Goal: Find specific page/section: Find specific page/section

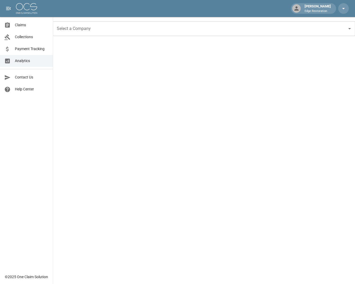
click at [23, 26] on span "Claims" at bounding box center [32, 25] width 34 height 6
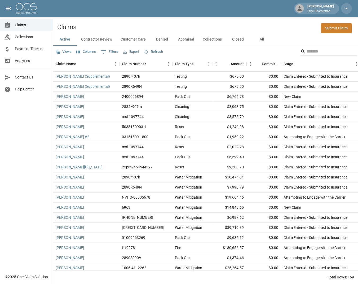
click at [33, 64] on link "Analytics" at bounding box center [26, 61] width 53 height 12
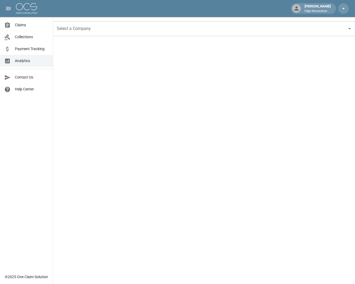
click at [67, 34] on div "Select a Company" at bounding box center [204, 28] width 302 height 15
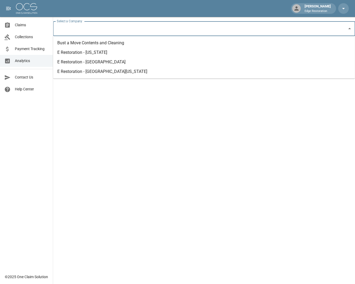
click at [75, 55] on li "E Restoration - [US_STATE]" at bounding box center [204, 53] width 302 height 10
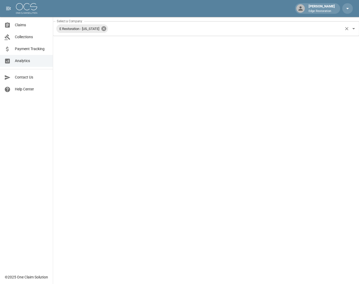
click at [101, 28] on icon at bounding box center [103, 28] width 5 height 5
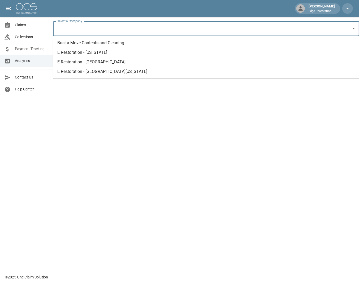
click at [101, 28] on input "Select a Company" at bounding box center [201, 29] width 293 height 10
click at [100, 72] on li "E Restoration - [GEOGRAPHIC_DATA][US_STATE]" at bounding box center [206, 72] width 306 height 10
